Goal: Information Seeking & Learning: Learn about a topic

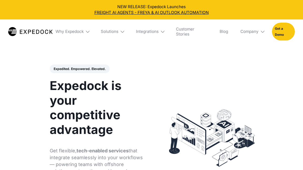
select select
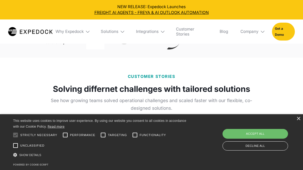
scroll to position [264, 0]
click at [299, 119] on div "×" at bounding box center [298, 119] width 4 height 4
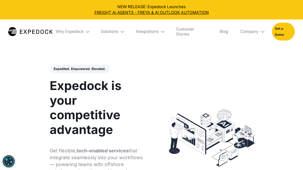
scroll to position [0, 0]
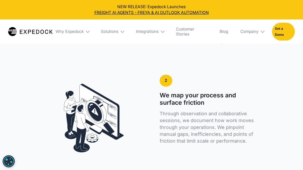
click at [258, 35] on div "Company" at bounding box center [252, 31] width 32 height 24
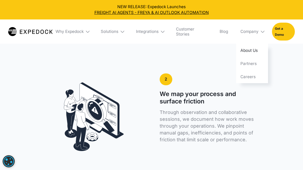
scroll to position [968, 0]
click at [254, 51] on link "About Us" at bounding box center [252, 50] width 32 height 13
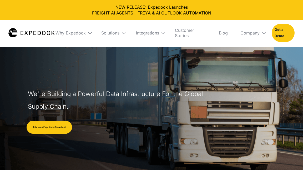
select select
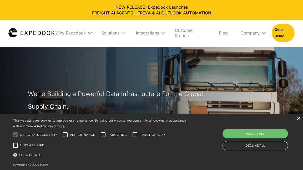
click at [298, 118] on div "×" at bounding box center [298, 119] width 4 height 4
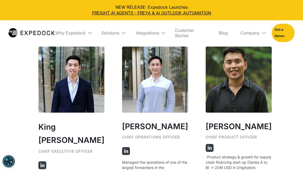
scroll to position [938, 0]
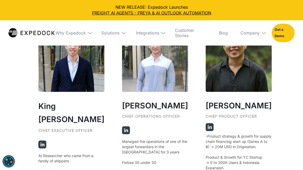
click at [206, 127] on img at bounding box center [210, 127] width 8 height 8
